Goal: Task Accomplishment & Management: Manage account settings

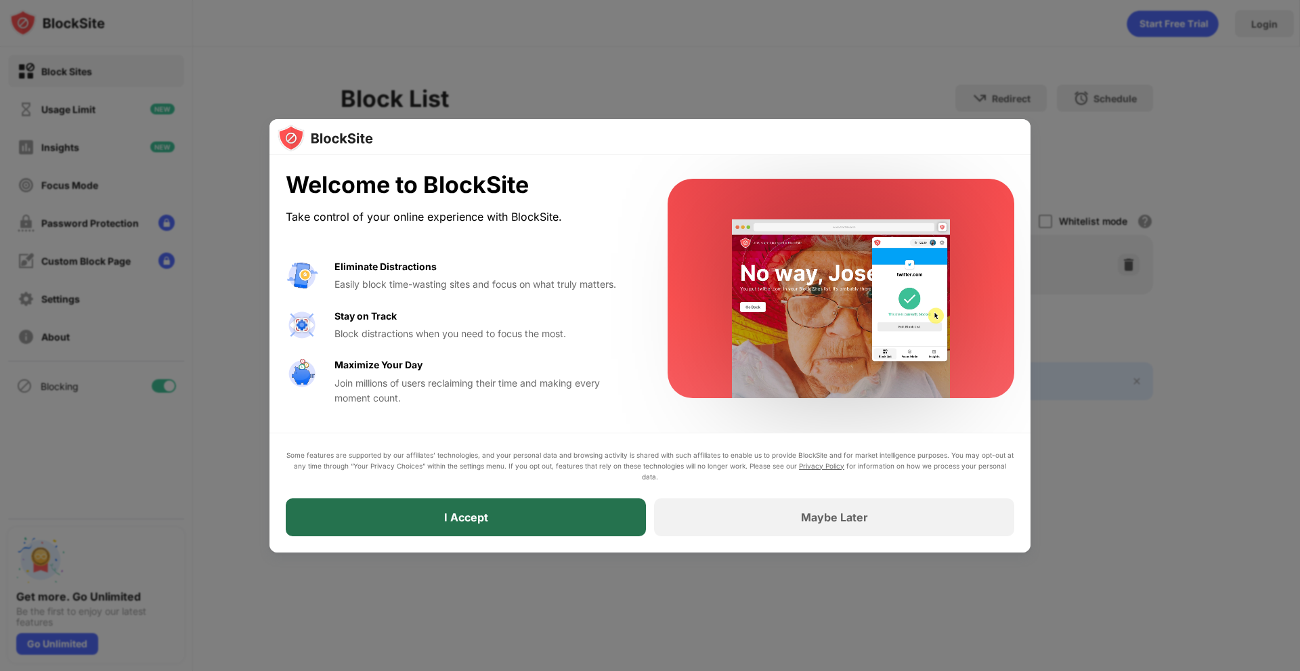
click at [452, 506] on div "I Accept" at bounding box center [466, 517] width 360 height 38
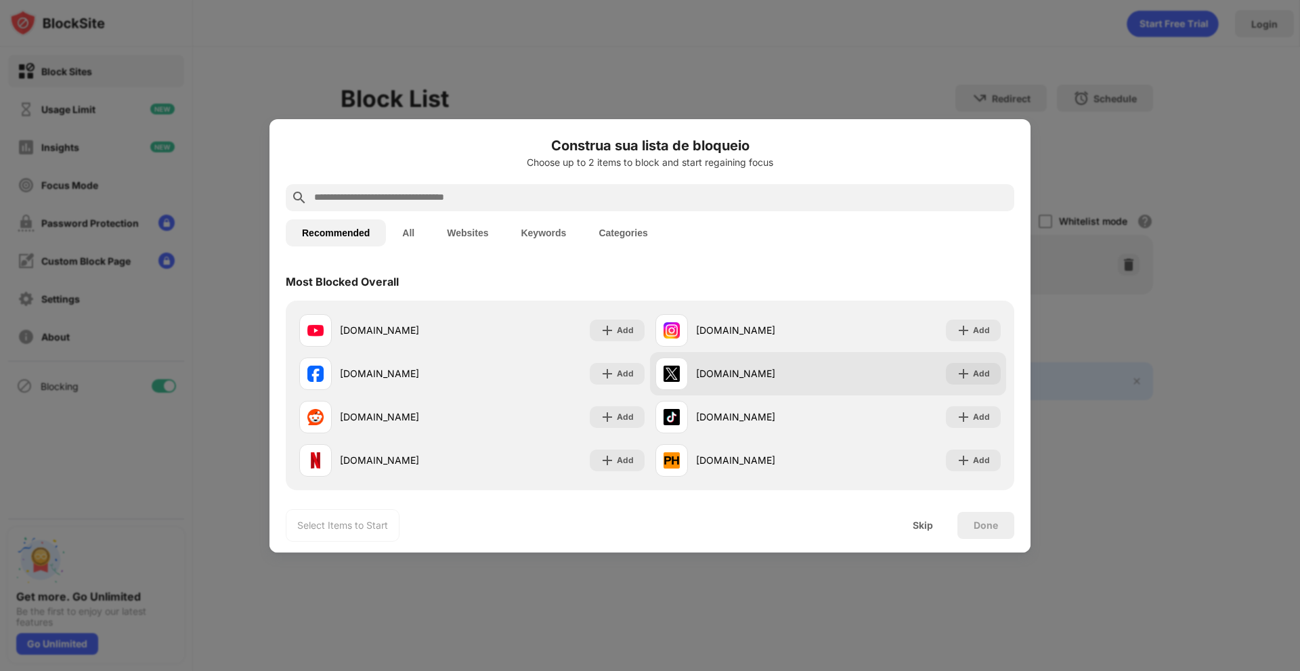
click at [801, 379] on div "[DOMAIN_NAME]" at bounding box center [762, 373] width 132 height 14
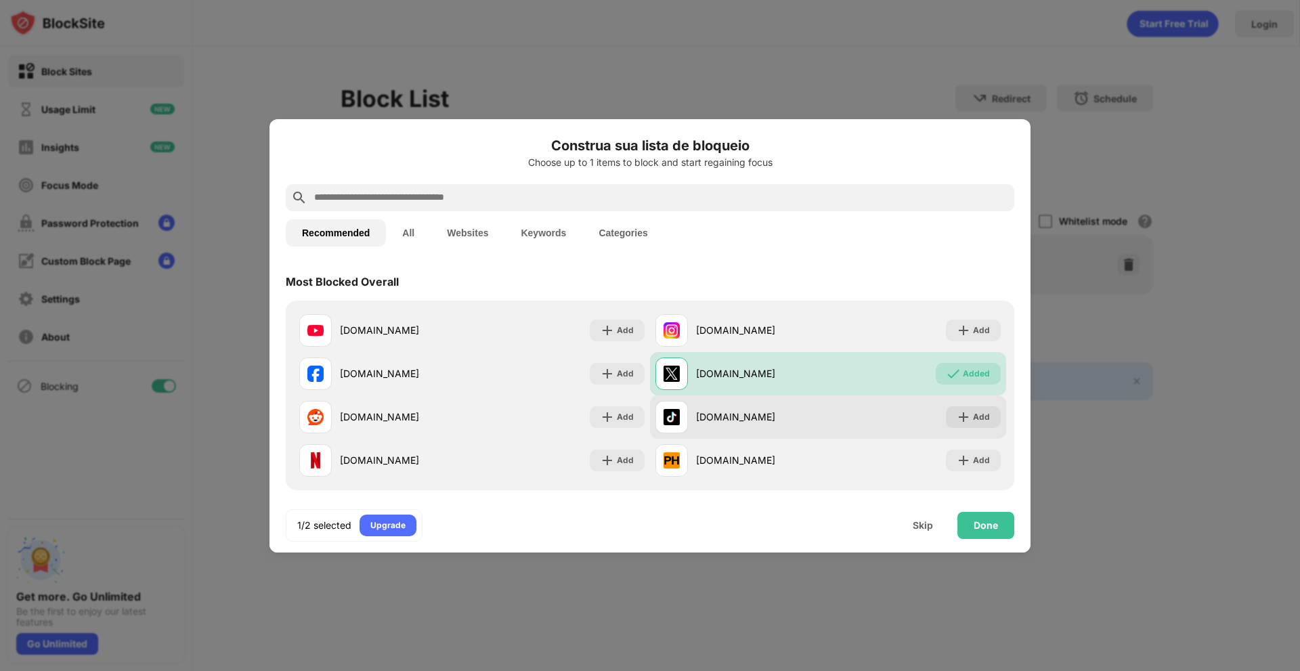
click at [775, 421] on div "[DOMAIN_NAME]" at bounding box center [762, 417] width 132 height 14
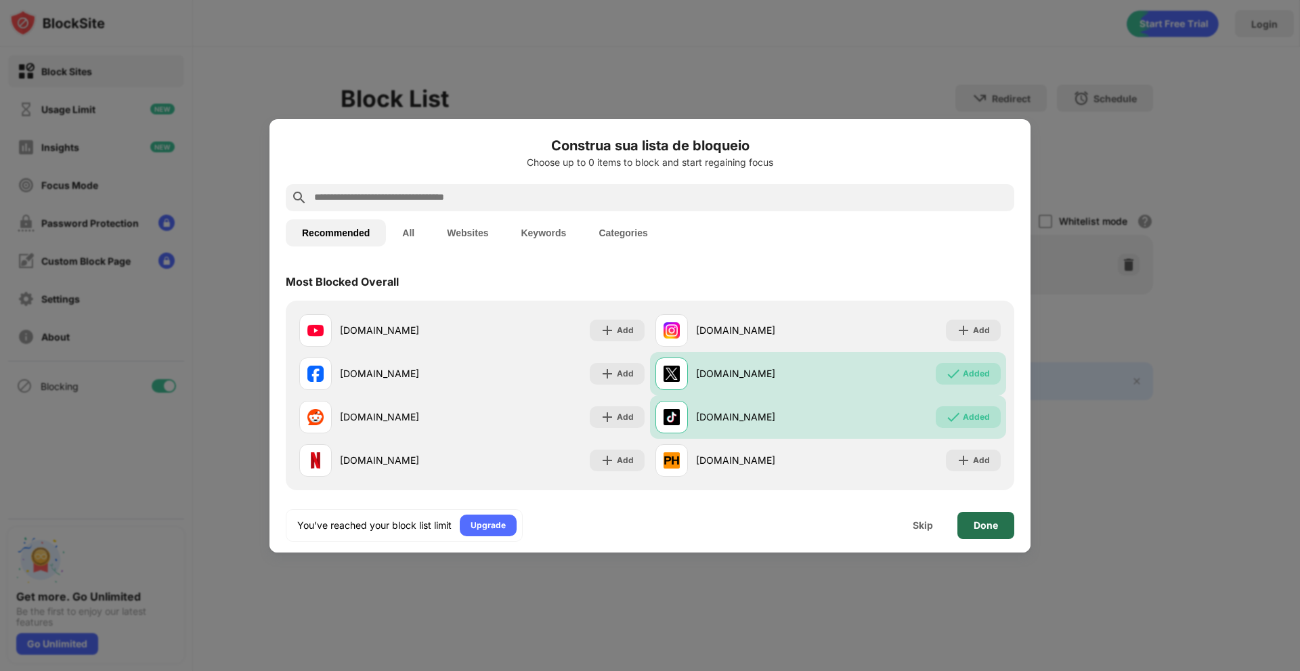
click at [976, 521] on div "Done" at bounding box center [985, 525] width 24 height 11
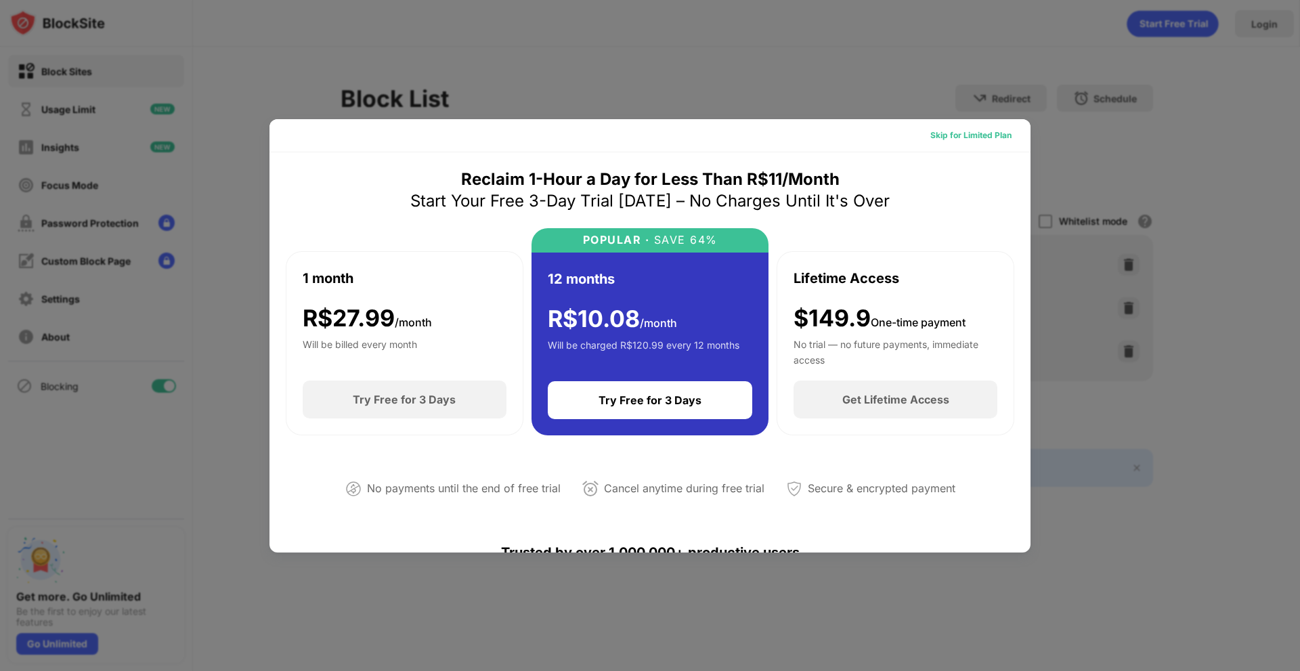
click at [982, 131] on div "Skip for Limited Plan" at bounding box center [970, 136] width 81 height 14
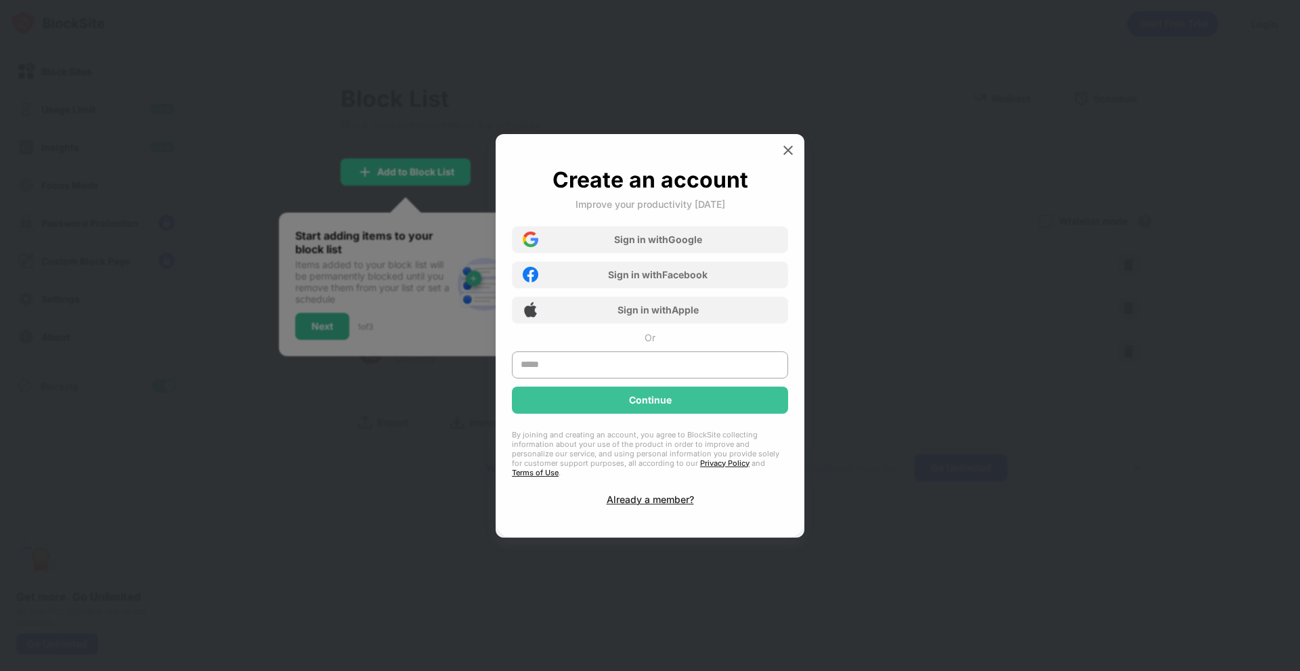
click at [776, 158] on div "Create an account Improve your productivity [DATE] Sign in with Google Sign in …" at bounding box center [649, 335] width 309 height 403
click at [785, 154] on img at bounding box center [788, 150] width 14 height 14
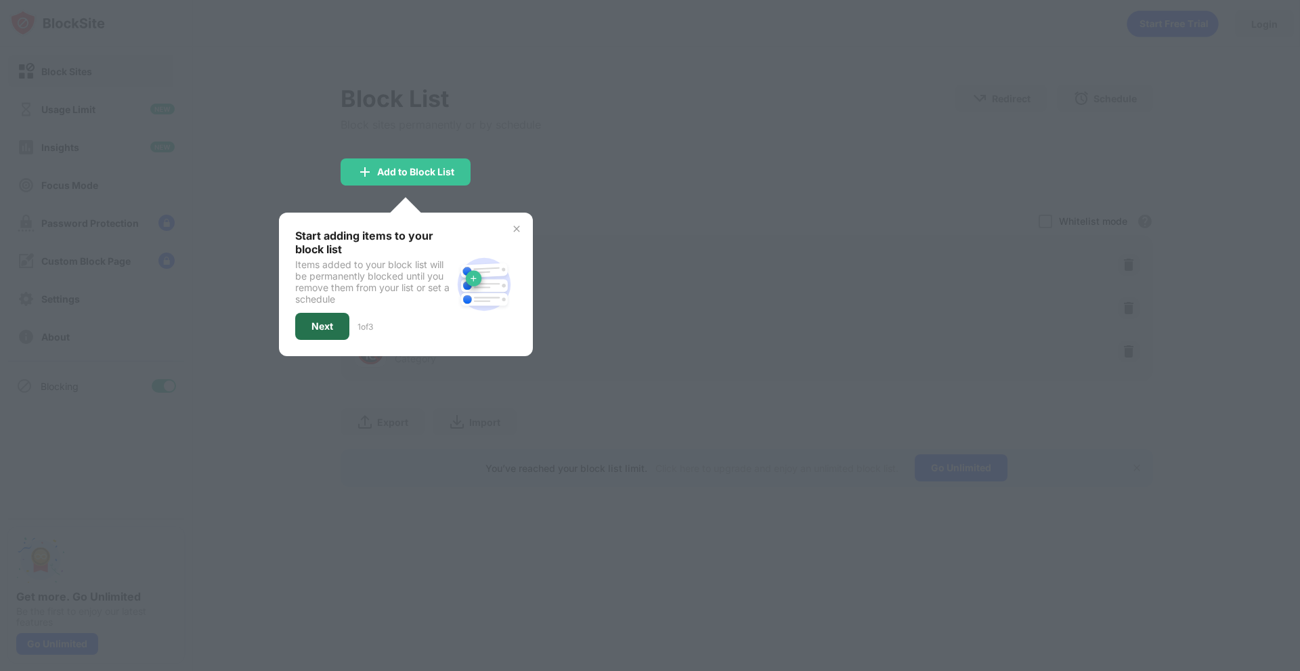
click at [303, 322] on div "Next" at bounding box center [322, 326] width 54 height 27
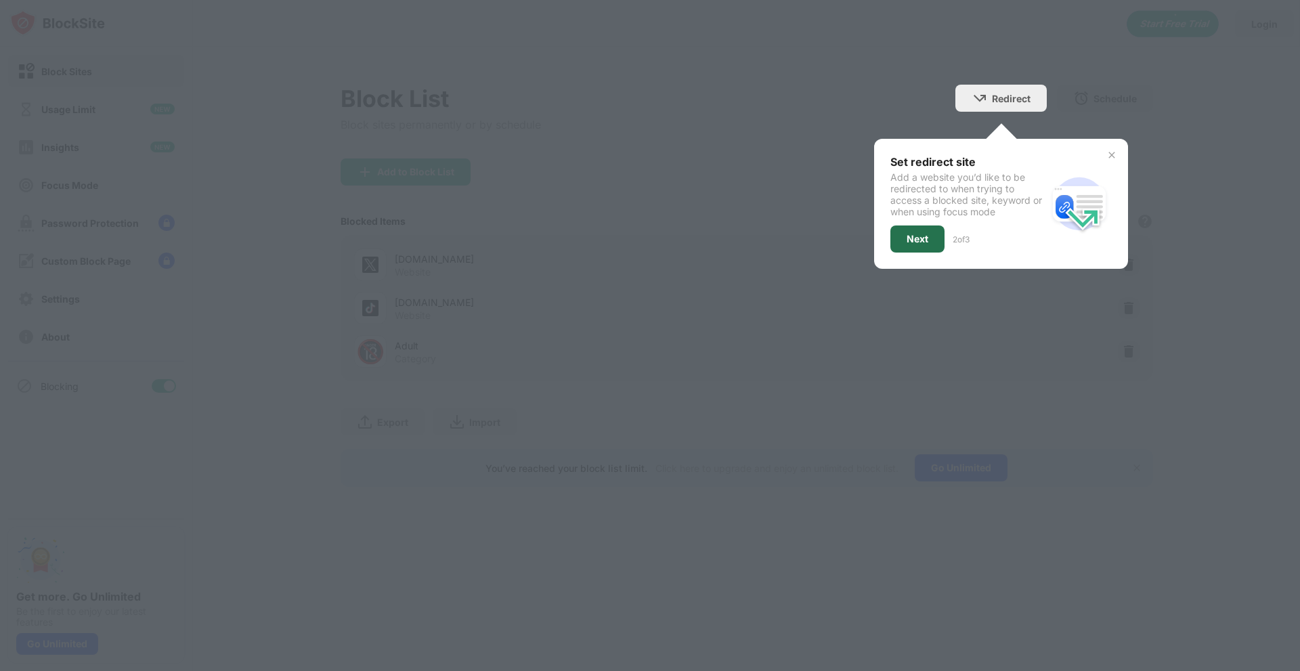
click at [903, 227] on div "Next" at bounding box center [917, 238] width 54 height 27
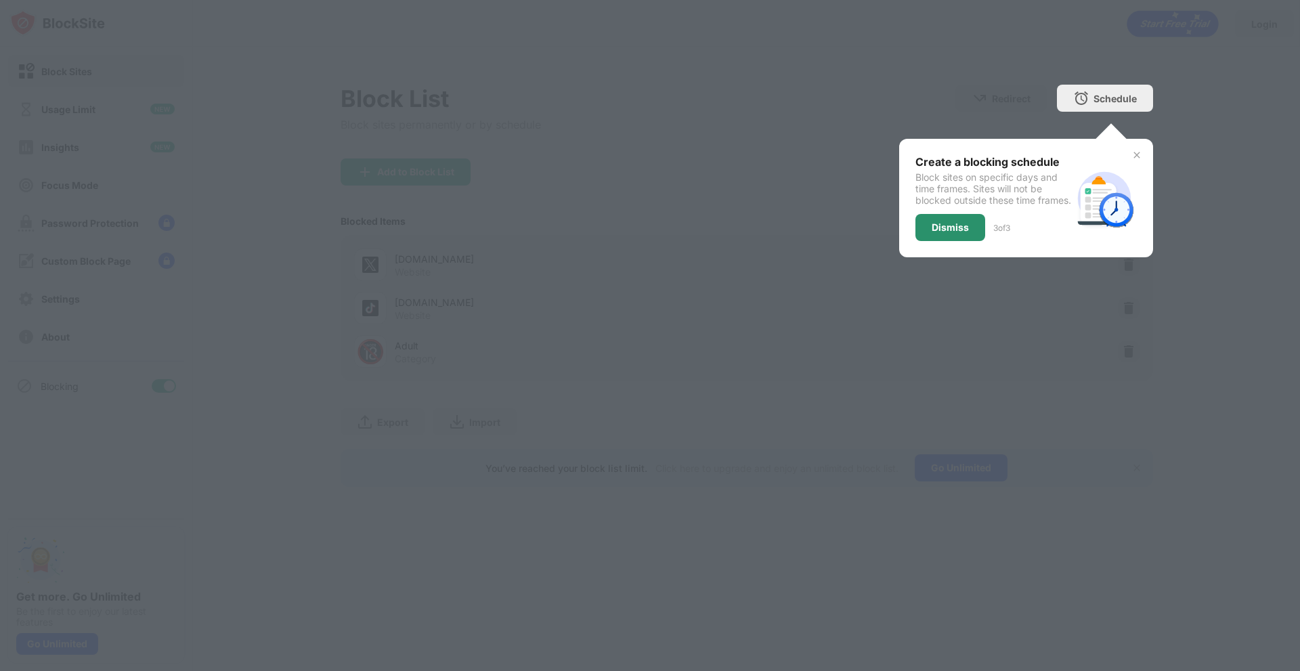
click at [935, 233] on div "Dismiss" at bounding box center [949, 227] width 37 height 11
